Goal: Task Accomplishment & Management: Complete application form

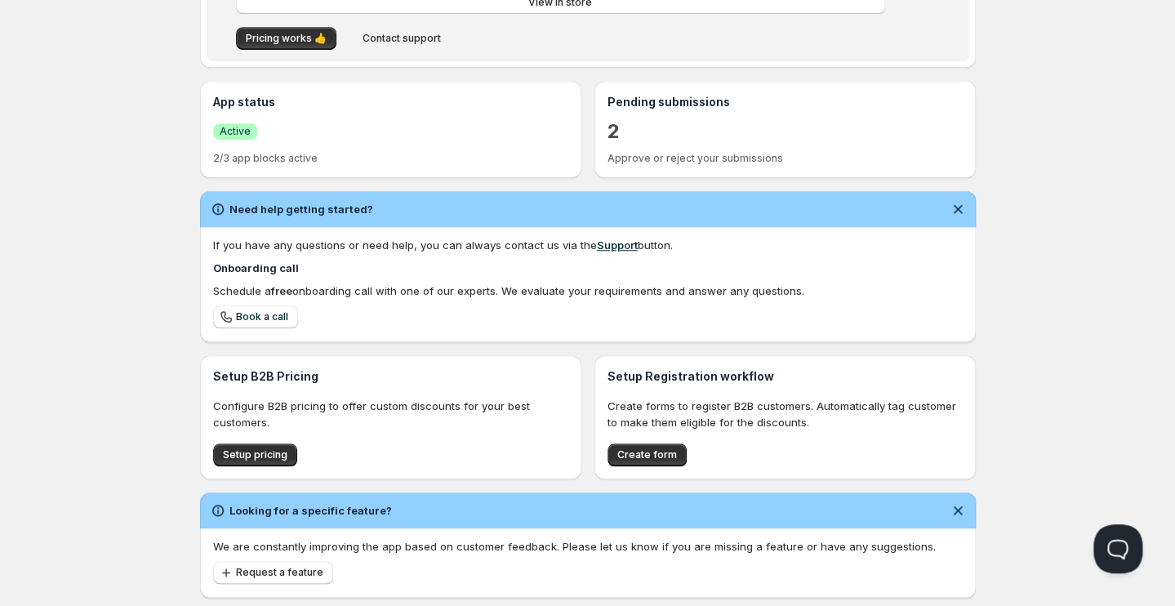
click at [620, 136] on div "2" at bounding box center [784, 131] width 355 height 29
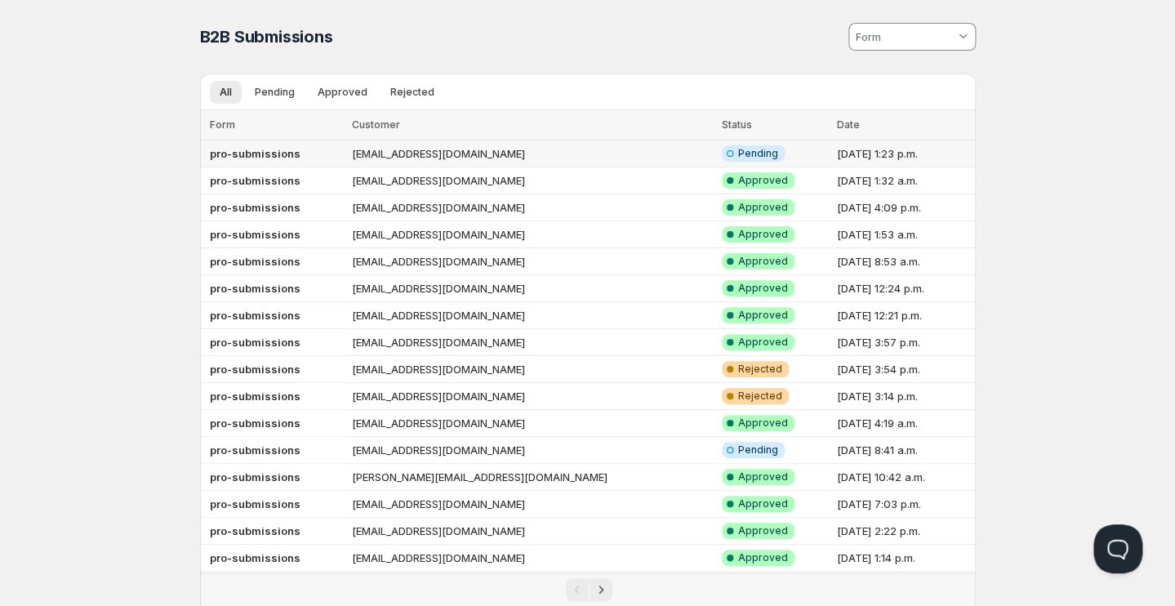
click at [429, 154] on td "[EMAIL_ADDRESS][DOMAIN_NAME]" at bounding box center [531, 153] width 370 height 27
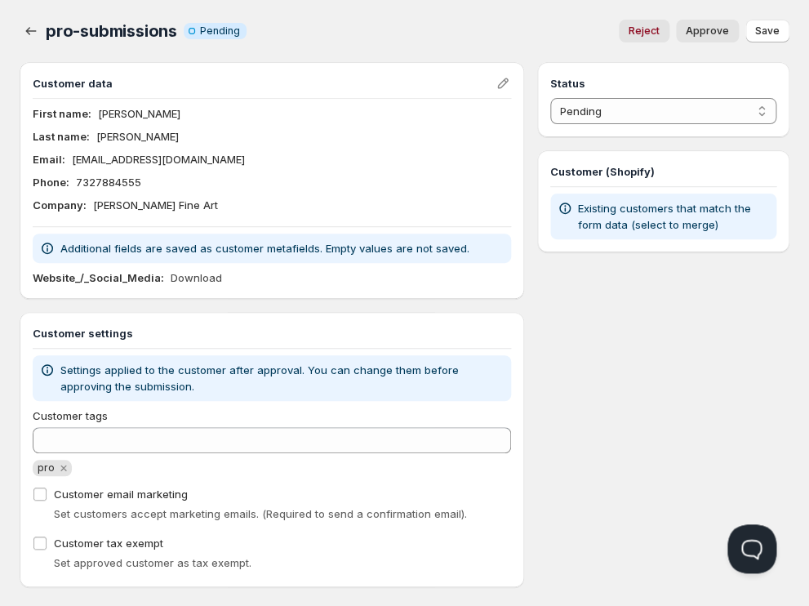
click at [290, 301] on div "Customer data First name : Alexandra Last name : Verhoven Email : alexandraverh…" at bounding box center [272, 324] width 505 height 525
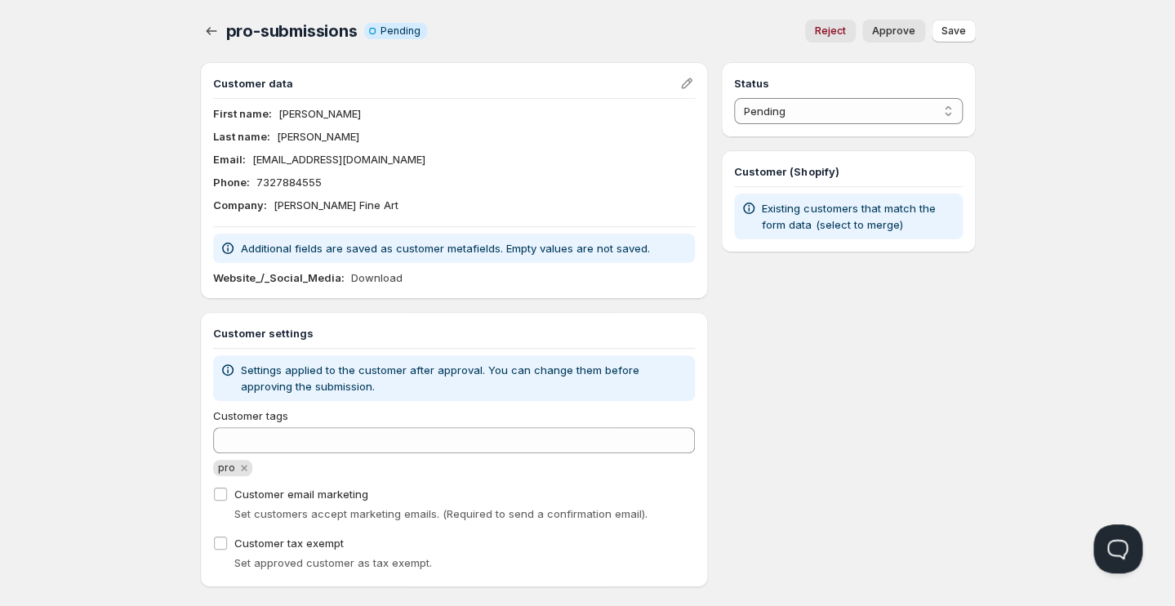
drag, startPoint x: 397, startPoint y: 206, endPoint x: 268, endPoint y: 210, distance: 129.1
click at [273, 208] on div "Company : Alexandra Verhoven Fine Art" at bounding box center [454, 205] width 482 height 16
copy p "Alexandra Verhoven Fine Art"
click at [793, 396] on div "Status Pending Approved Rejected Ignored Spam Pending Customer (Shopify) Existi…" at bounding box center [848, 324] width 254 height 525
select select "1"
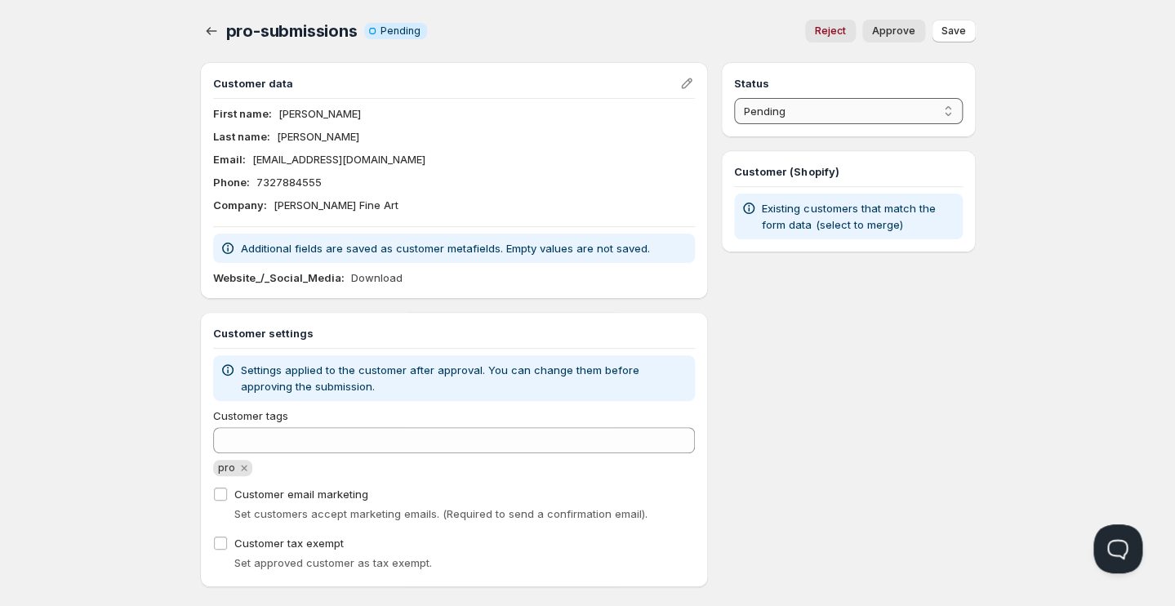
click option "Approved" at bounding box center [0, 0] width 0 height 0
click at [960, 30] on span "Save" at bounding box center [953, 30] width 24 height 13
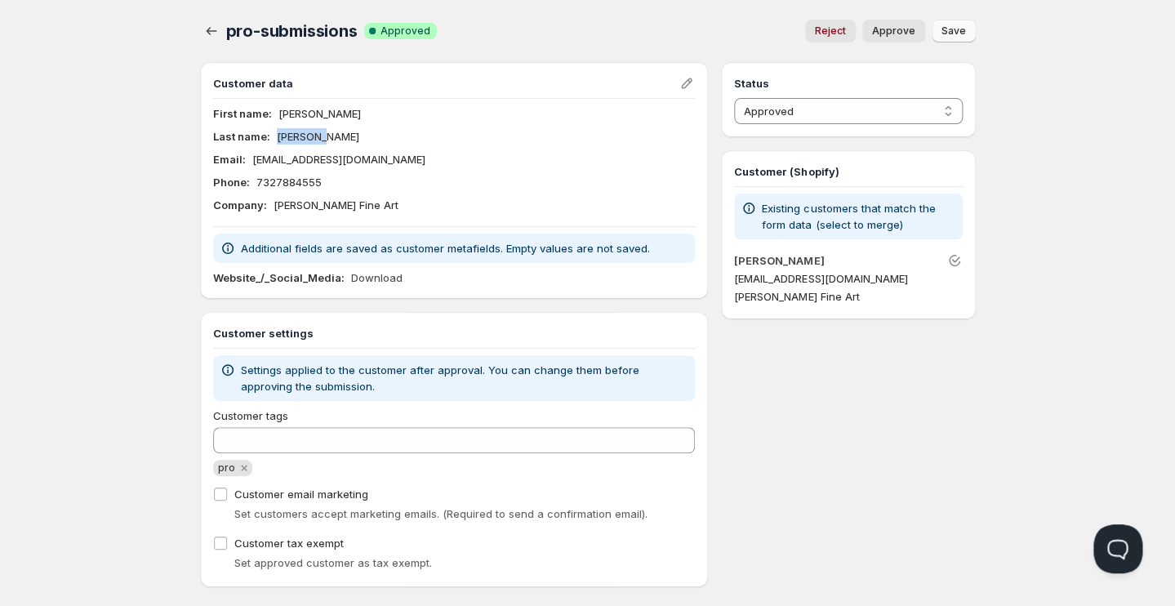
drag, startPoint x: 278, startPoint y: 139, endPoint x: 338, endPoint y: 139, distance: 60.4
click at [338, 139] on div "Last name : Verhoven" at bounding box center [454, 136] width 482 height 16
copy p "Verhoven"
